Goal: Information Seeking & Learning: Learn about a topic

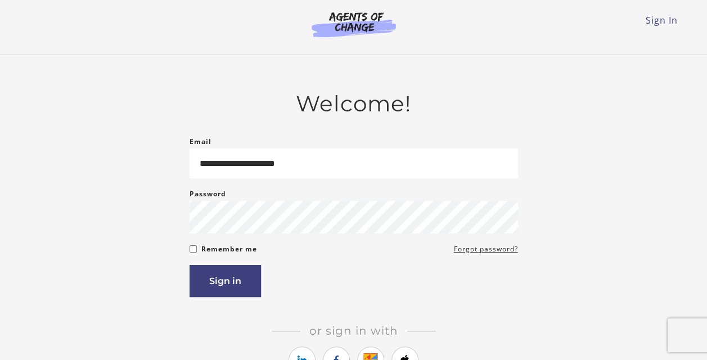
type input "**********"
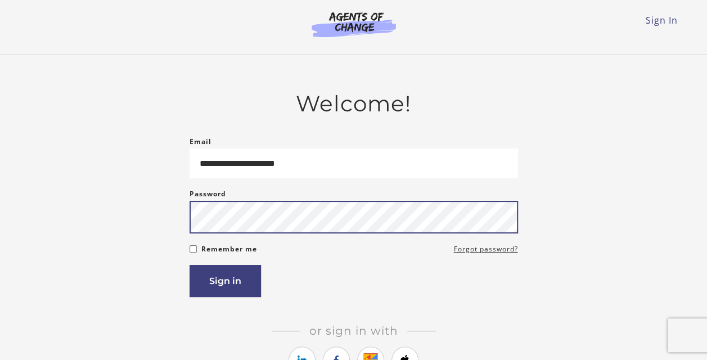
click at [190, 265] on button "Sign in" at bounding box center [225, 281] width 71 height 32
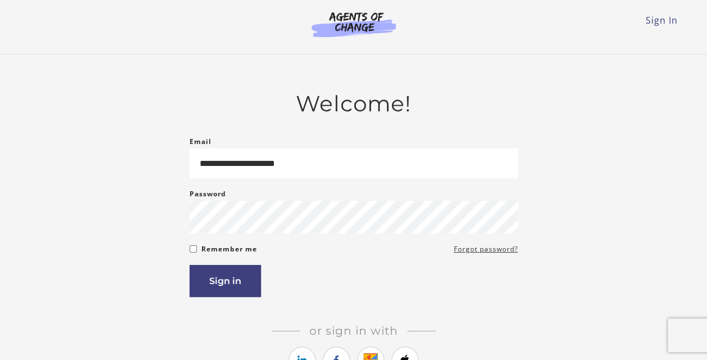
click at [233, 299] on article "**********" at bounding box center [354, 243] width 328 height 304
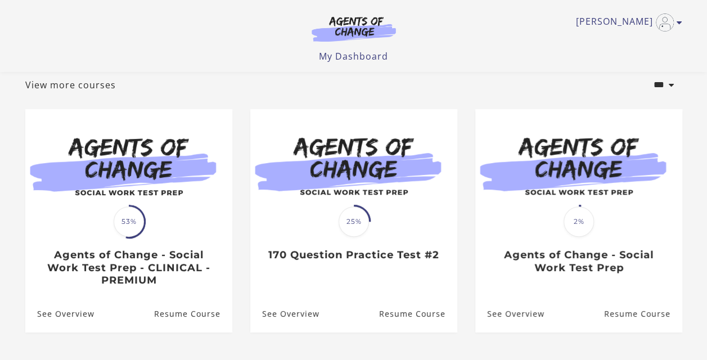
scroll to position [68, 0]
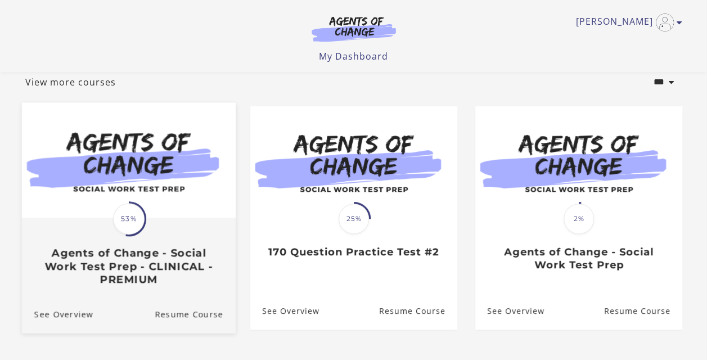
click at [151, 255] on h3 "Agents of Change - Social Work Test Prep - CLINICAL - PREMIUM" at bounding box center [128, 265] width 189 height 39
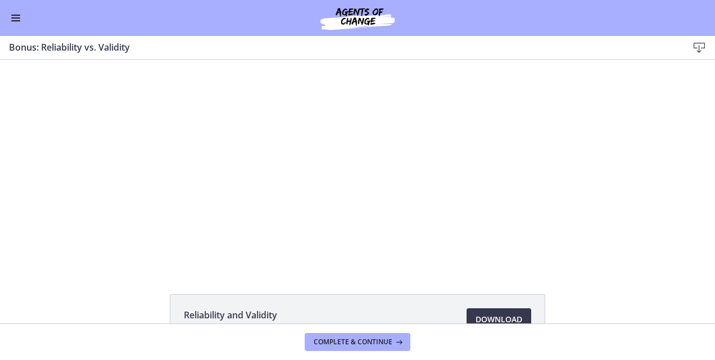
click at [18, 18] on span "Enable menu" at bounding box center [15, 17] width 9 height 1
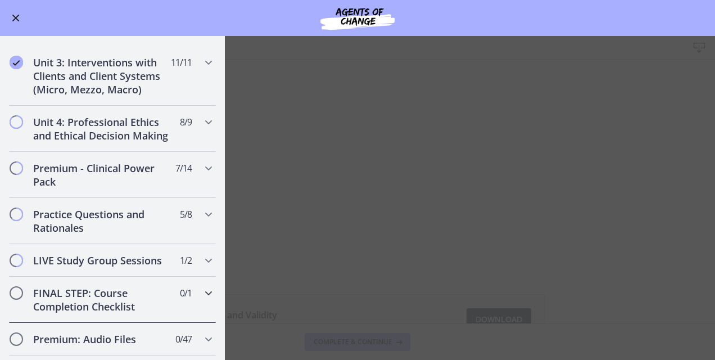
scroll to position [1068, 0]
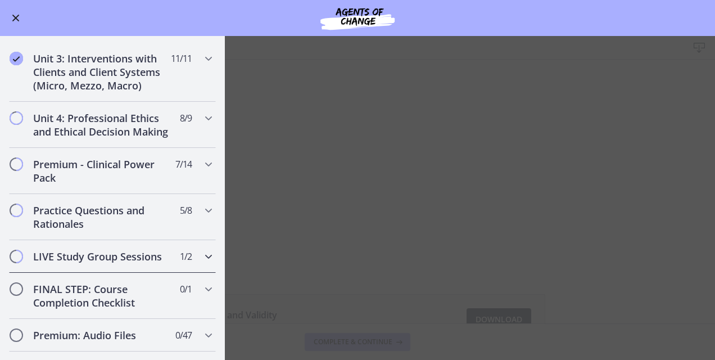
click at [137, 263] on h2 "LIVE Study Group Sessions" at bounding box center [101, 256] width 137 height 13
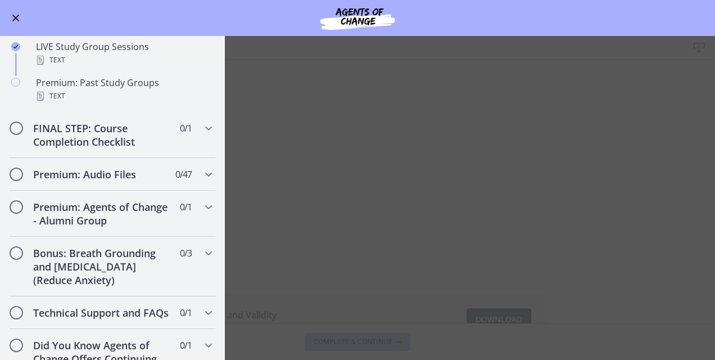
scroll to position [589, 0]
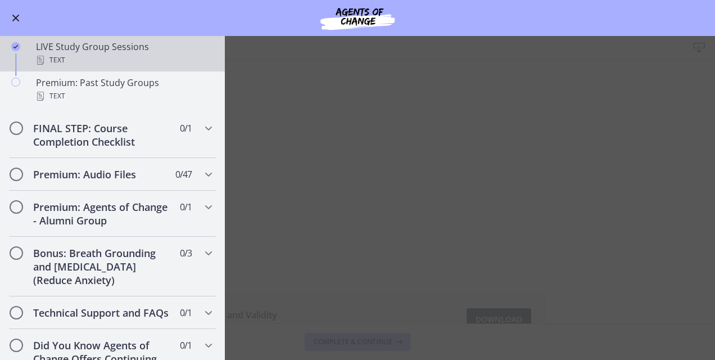
click at [65, 52] on div "LIVE Study Group Sessions Text" at bounding box center [123, 53] width 175 height 27
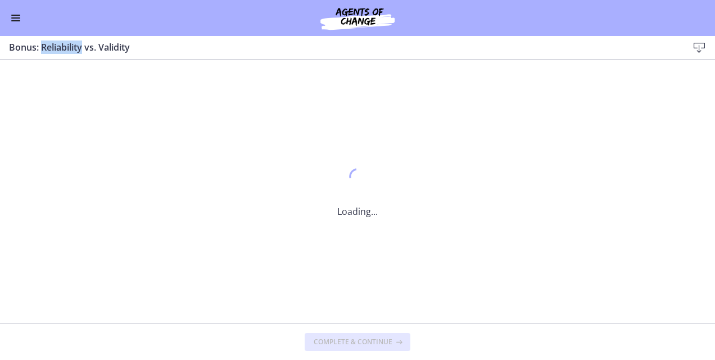
click at [65, 52] on h3 "Bonus: Reliability vs. Validity" at bounding box center [339, 46] width 661 height 13
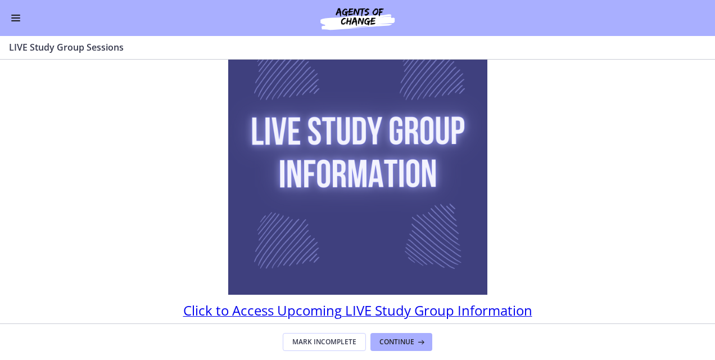
scroll to position [144, 0]
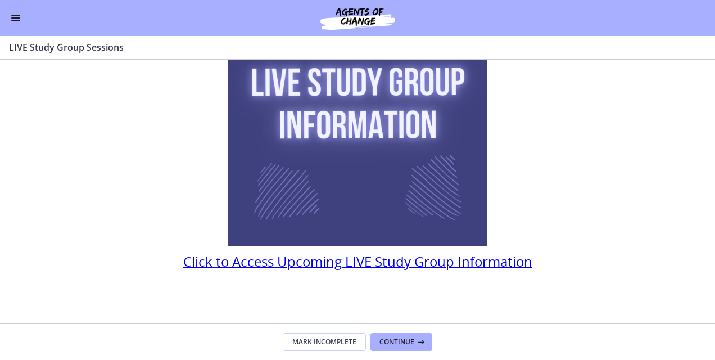
click at [454, 264] on span "Click to Access Upcoming LIVE Study Group Information" at bounding box center [357, 261] width 349 height 19
click at [412, 346] on span "Continue" at bounding box center [397, 341] width 35 height 9
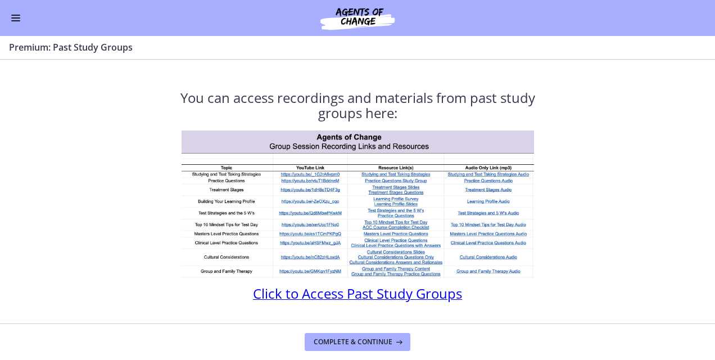
click at [415, 180] on img at bounding box center [358, 203] width 353 height 147
click at [290, 274] on img at bounding box center [358, 203] width 353 height 147
